Goal: Complete application form

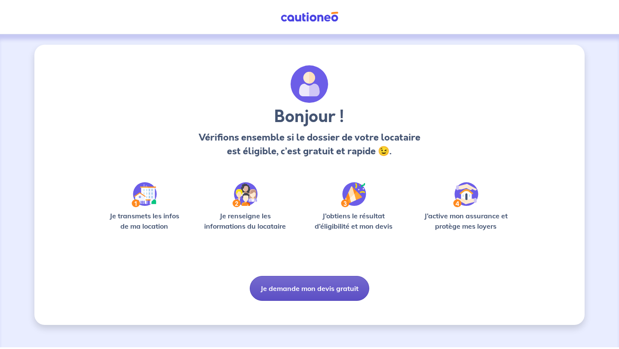
click at [273, 283] on button "Je demande mon devis gratuit" at bounding box center [310, 288] width 120 height 25
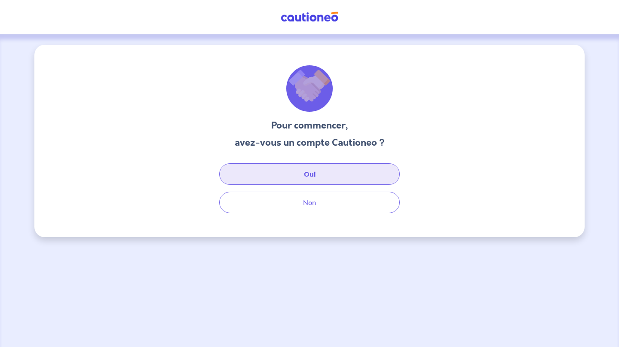
click at [308, 175] on button "Oui" at bounding box center [309, 174] width 181 height 22
